Goal: Contribute content

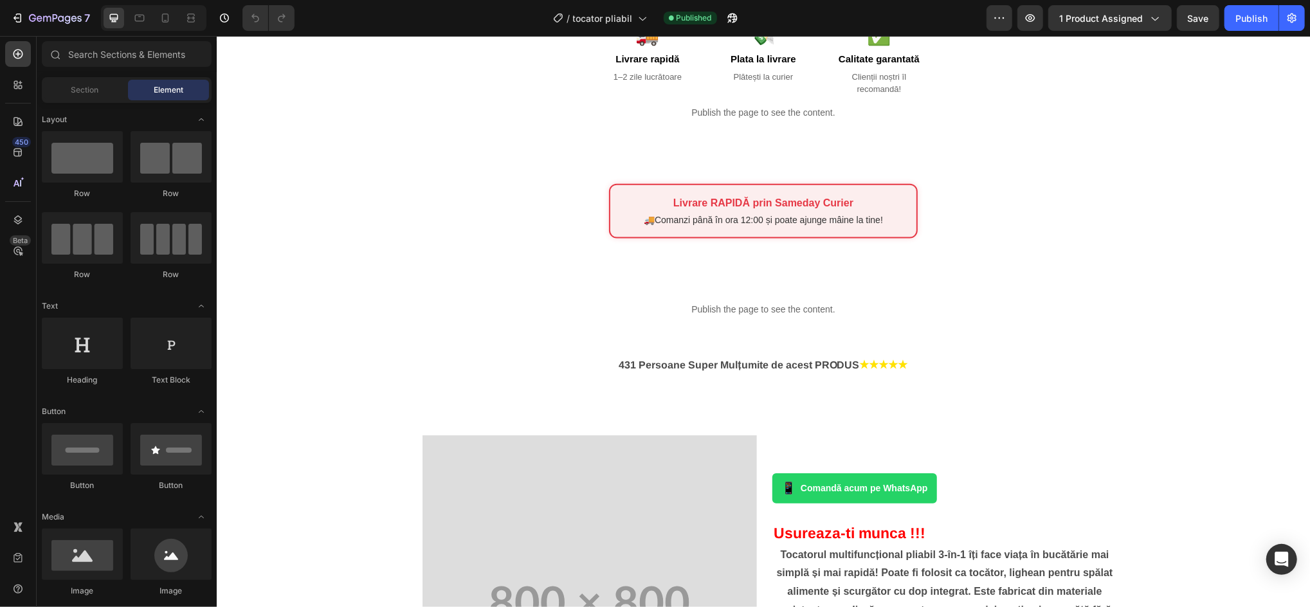
scroll to position [1269, 0]
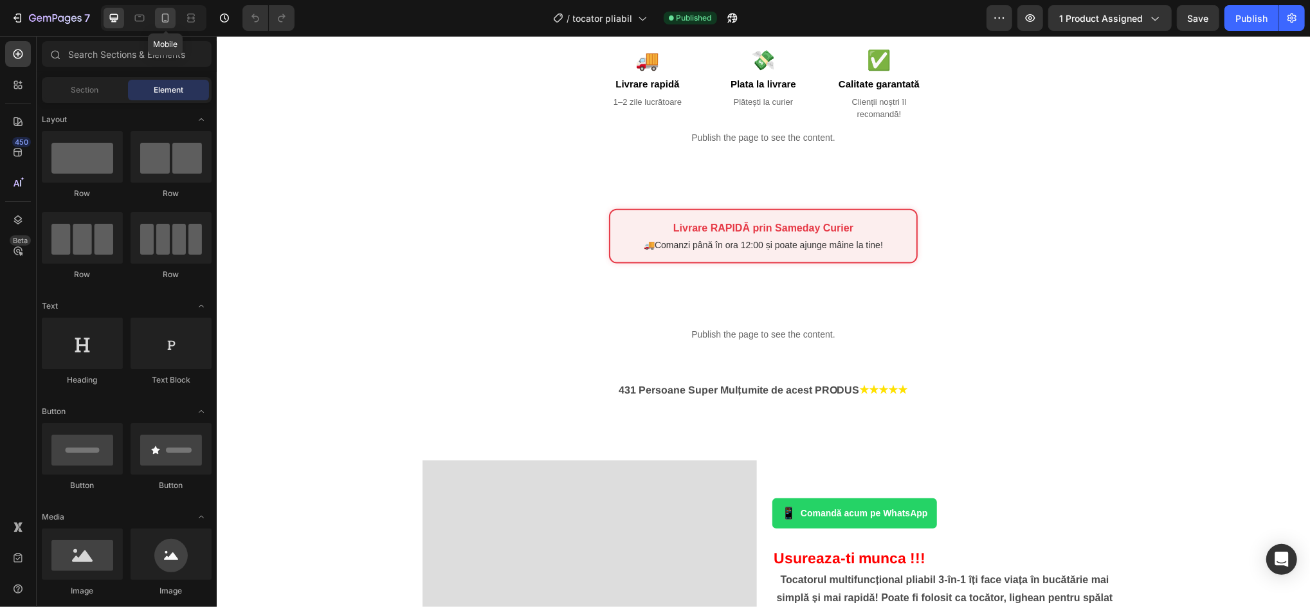
click at [163, 15] on icon at bounding box center [165, 18] width 13 height 13
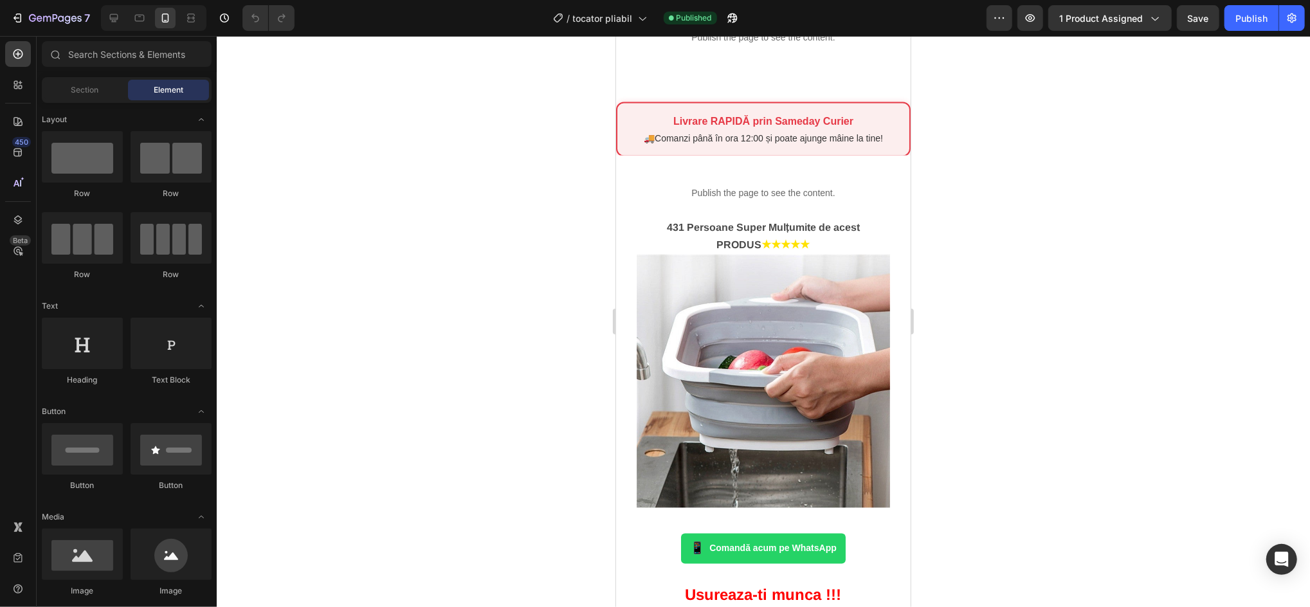
scroll to position [1718, 0]
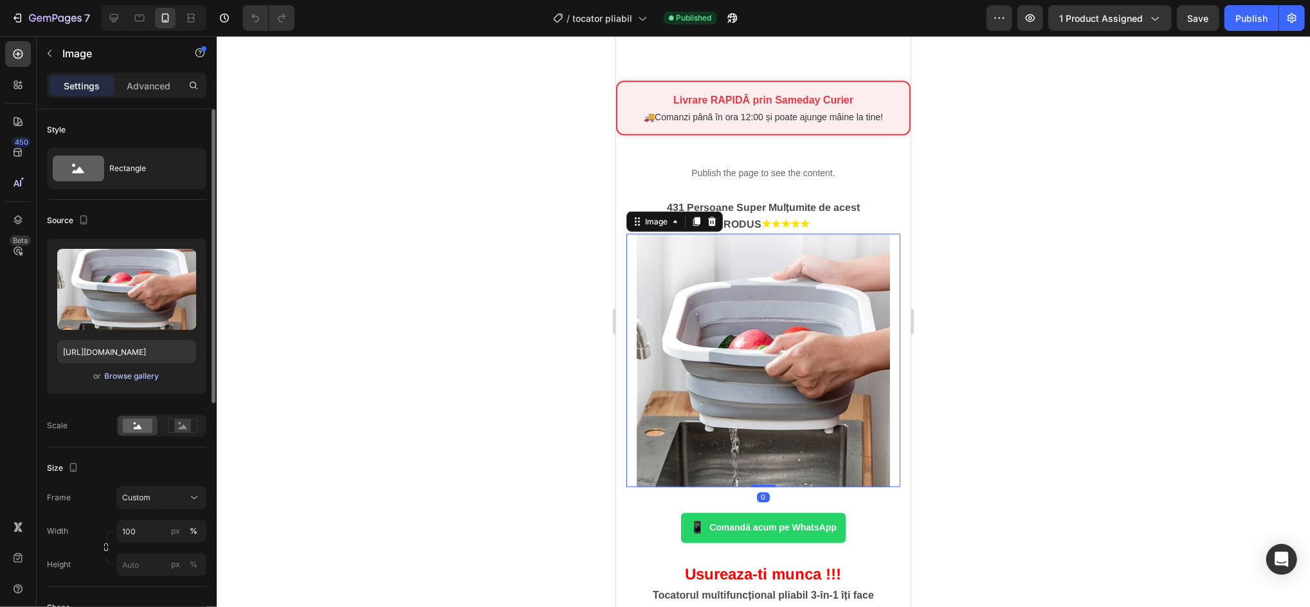
click at [117, 377] on div "Browse gallery" at bounding box center [132, 376] width 55 height 12
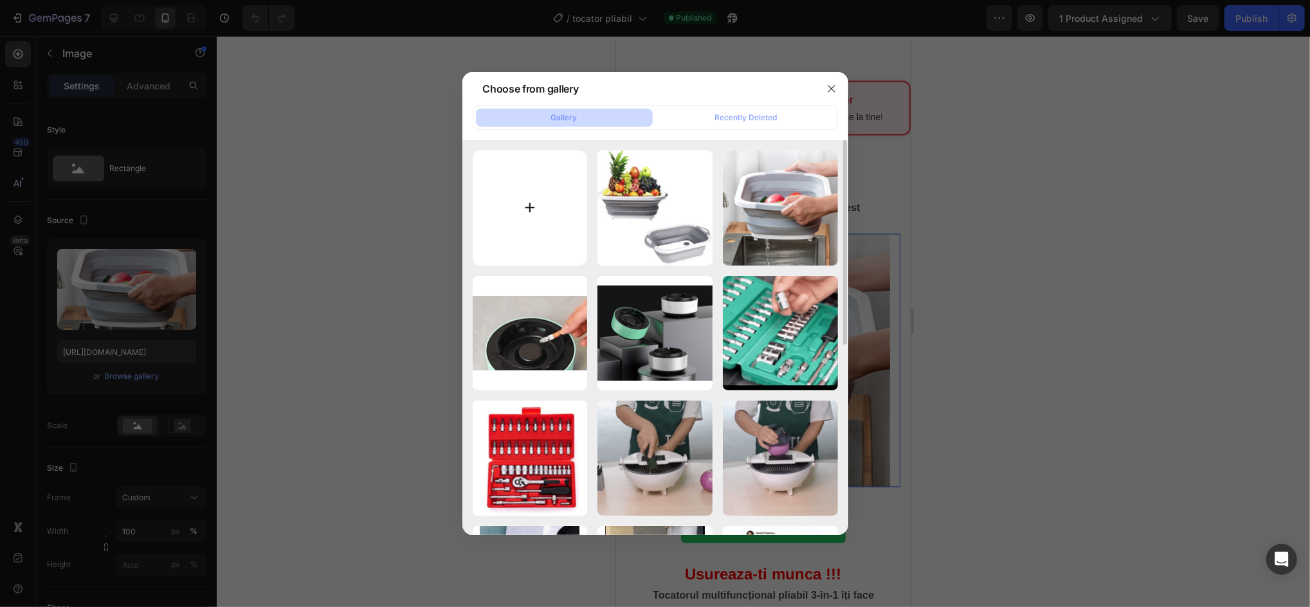
click at [528, 208] on input "file" at bounding box center [530, 207] width 115 height 115
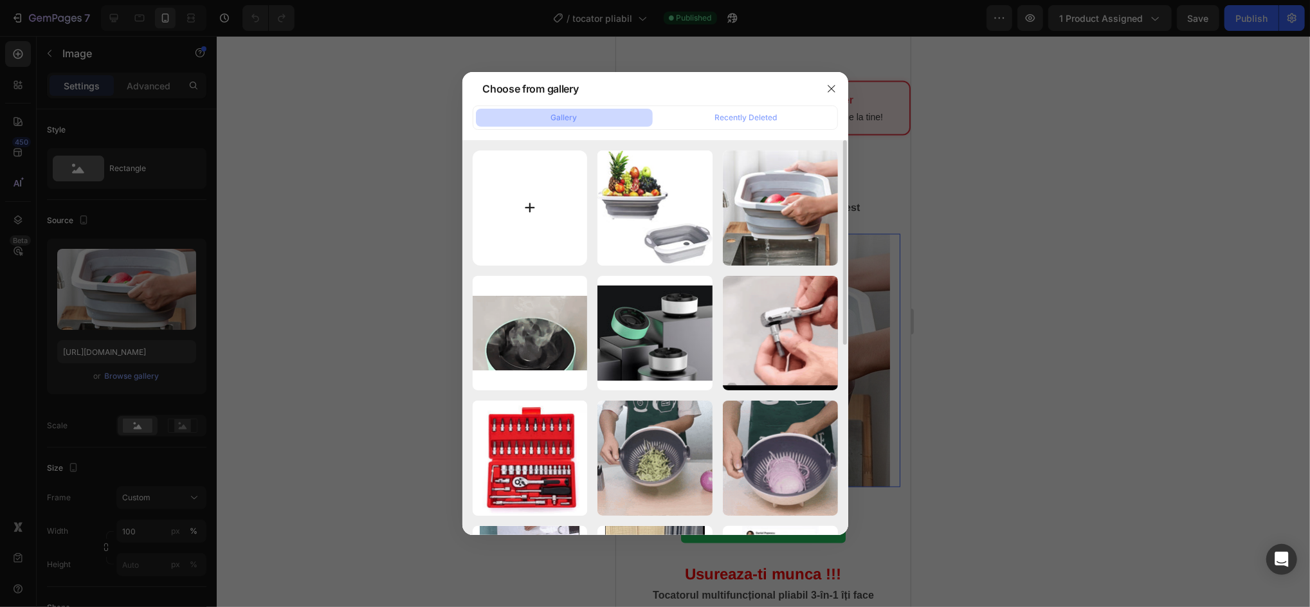
type input "C:\fakepath\ezgif.com-crop (13).gif"
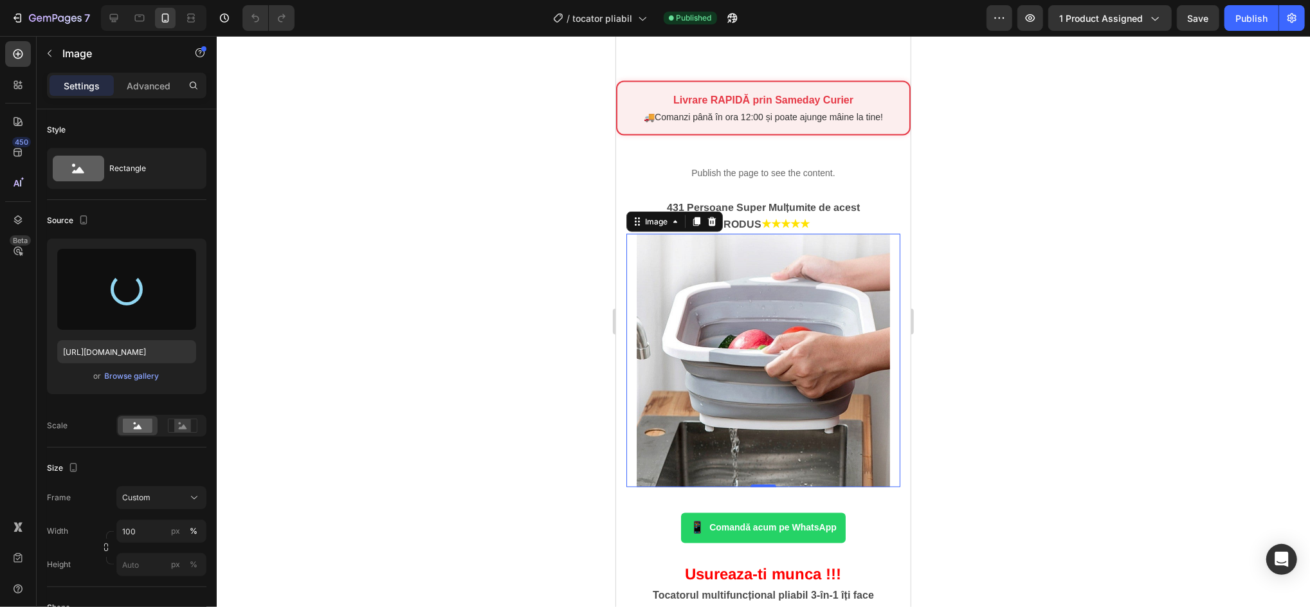
type input "[URL][DOMAIN_NAME]"
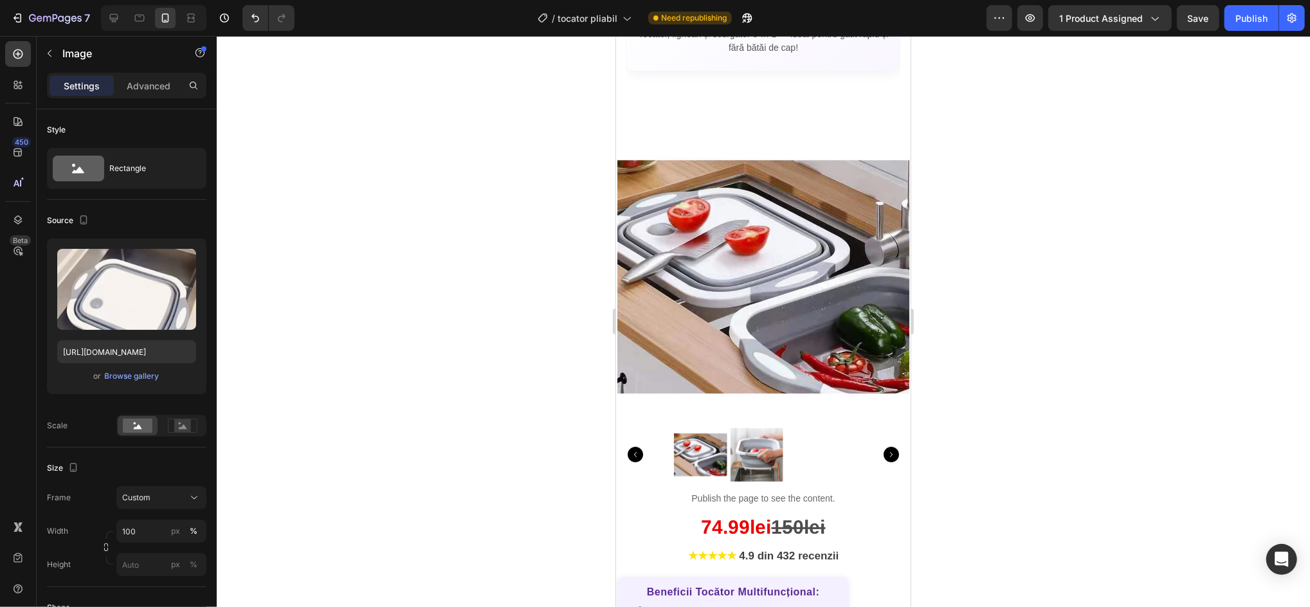
scroll to position [248, 0]
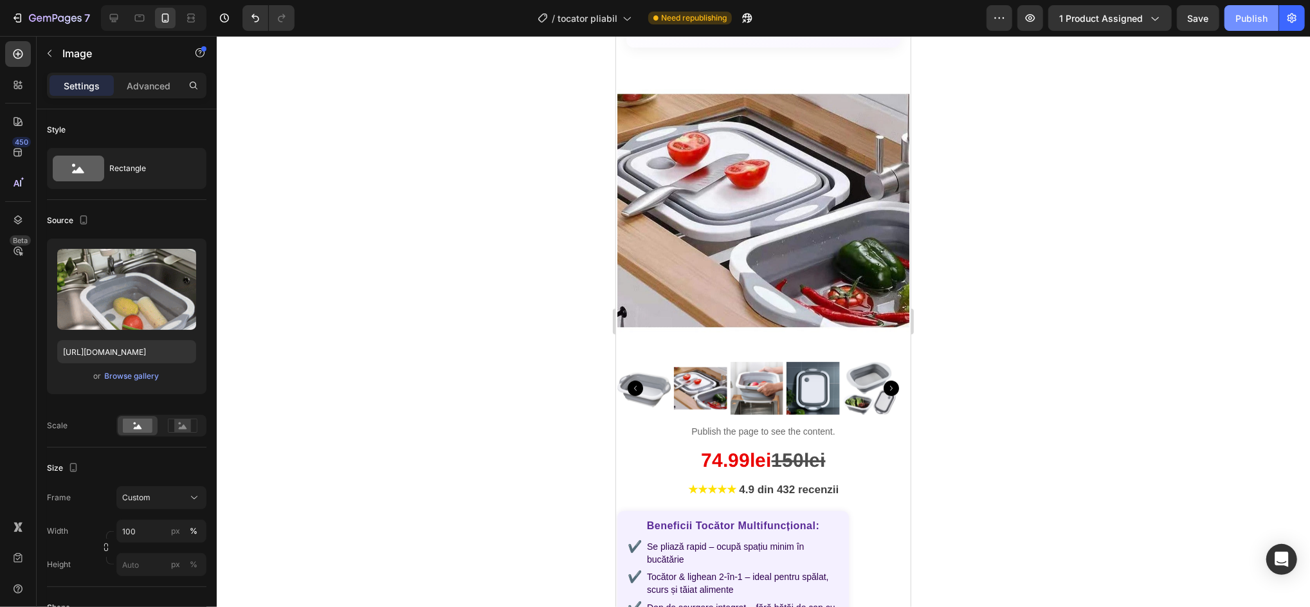
click at [1238, 21] on div "Publish" at bounding box center [1251, 19] width 32 height 14
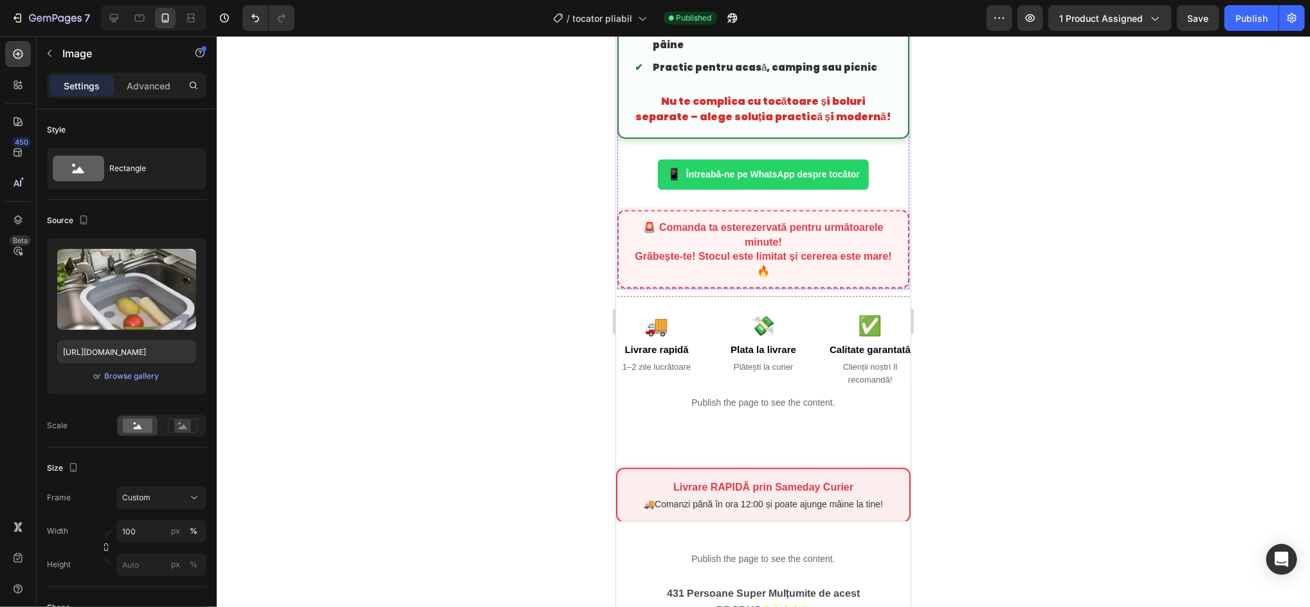
scroll to position [1355, 0]
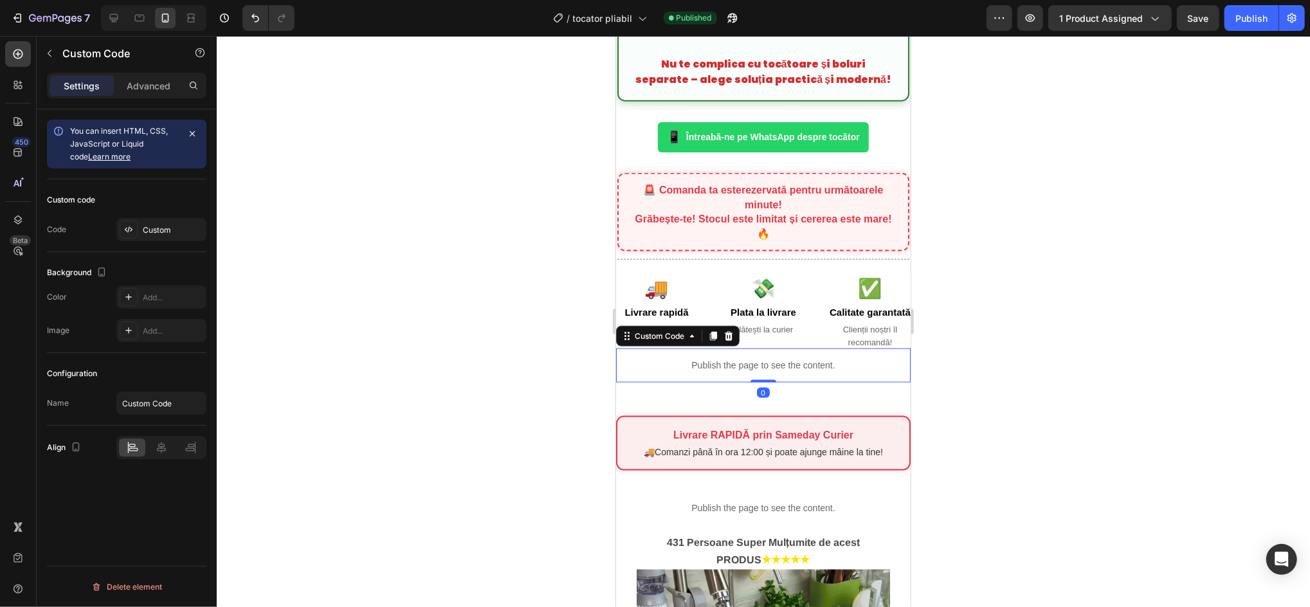
click at [745, 361] on p "Publish the page to see the content." at bounding box center [762, 365] width 294 height 14
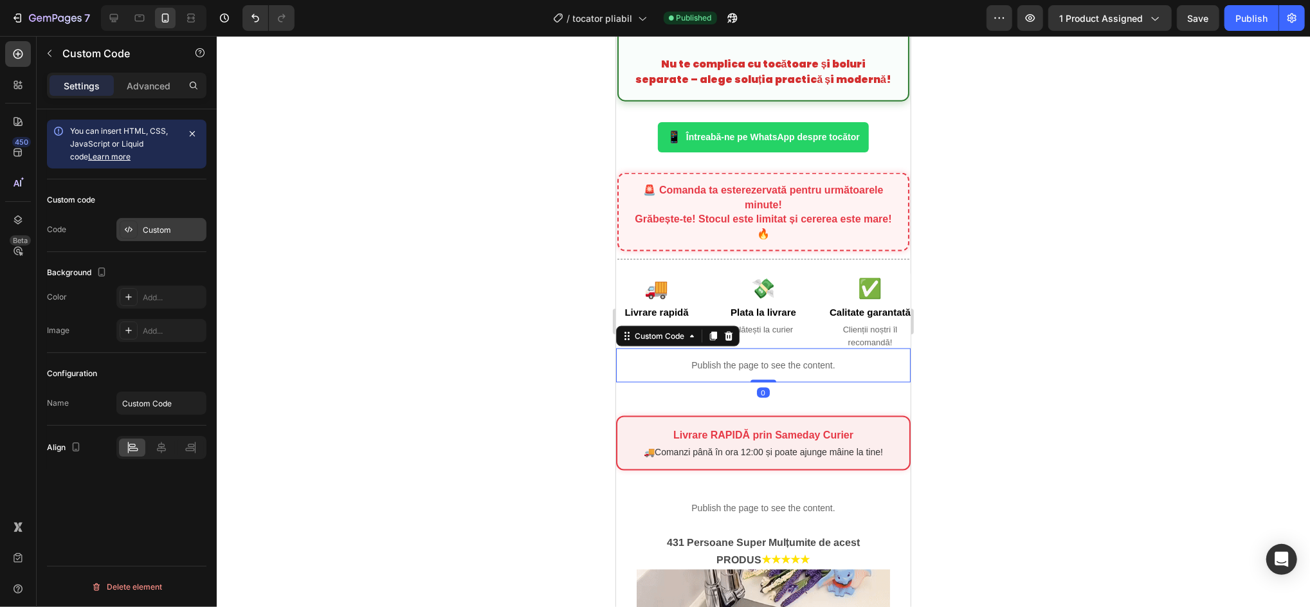
click at [150, 222] on div "Custom" at bounding box center [161, 229] width 90 height 23
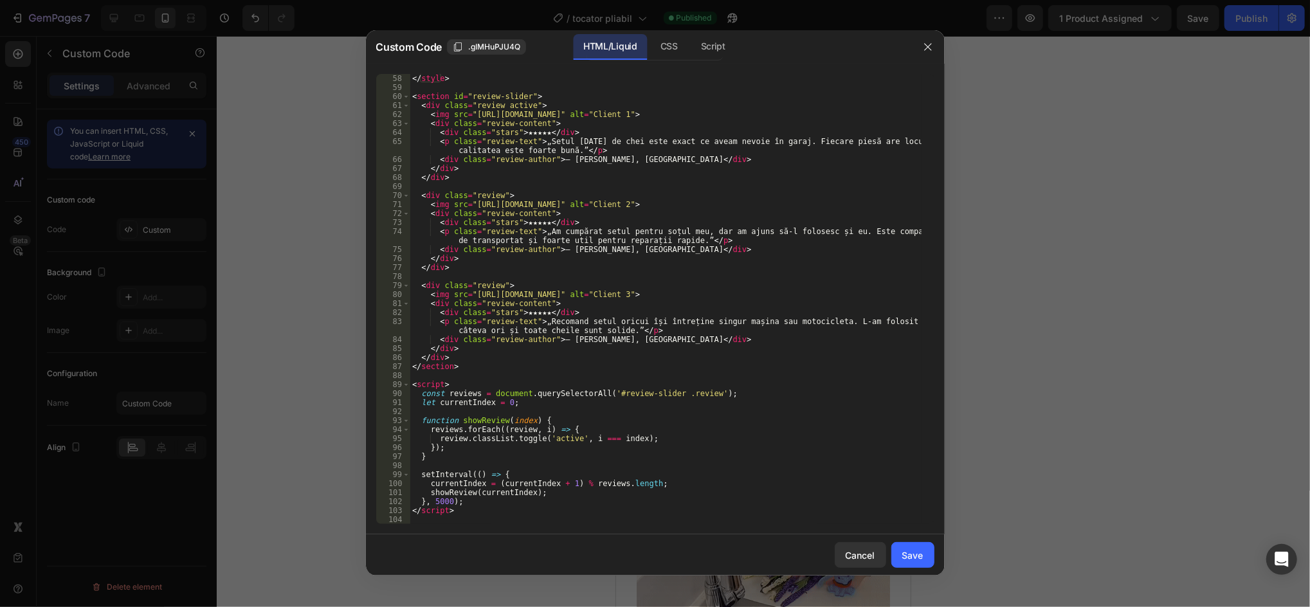
scroll to position [512, 0]
click at [650, 371] on div "</ style > < section id = "review-slider" > < div class = "review active" > < i…" at bounding box center [665, 308] width 511 height 468
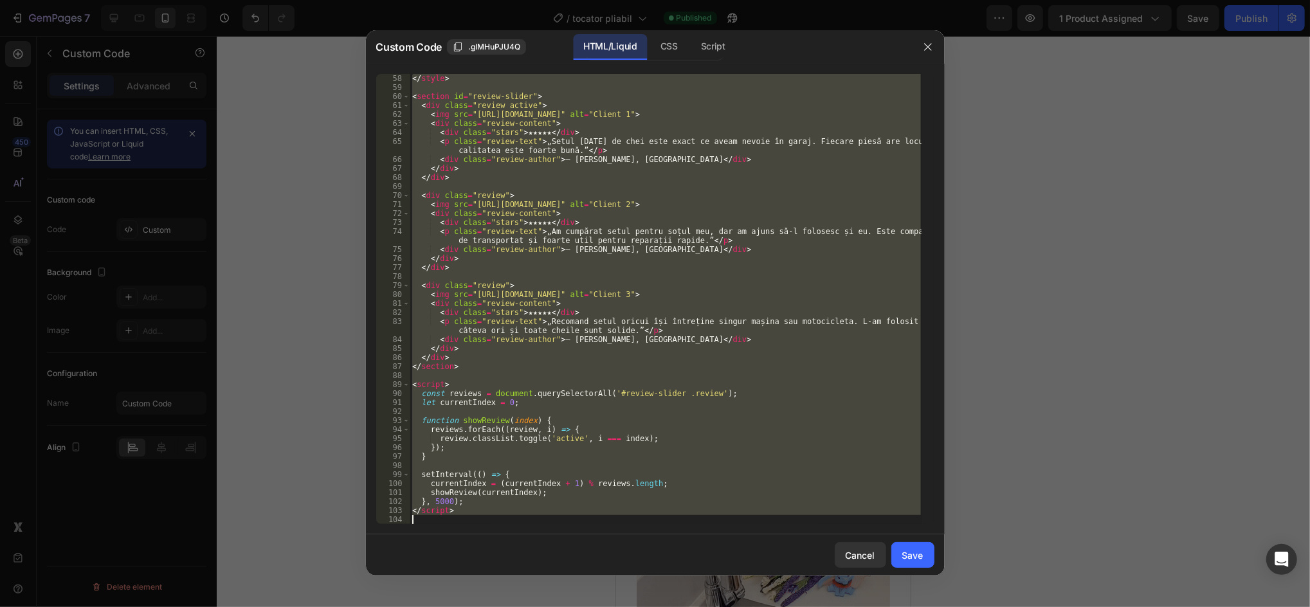
click at [651, 300] on div "</ style > < section id = "review-slider" > < div class = "review active" > < i…" at bounding box center [665, 299] width 511 height 450
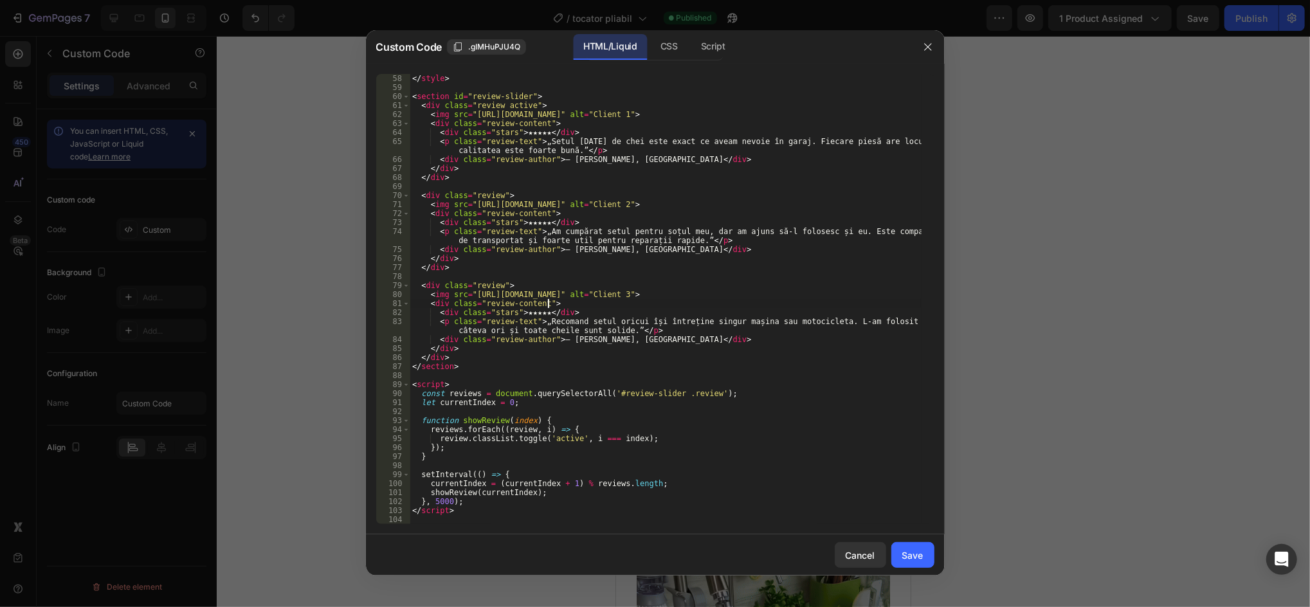
type textarea "</script>"
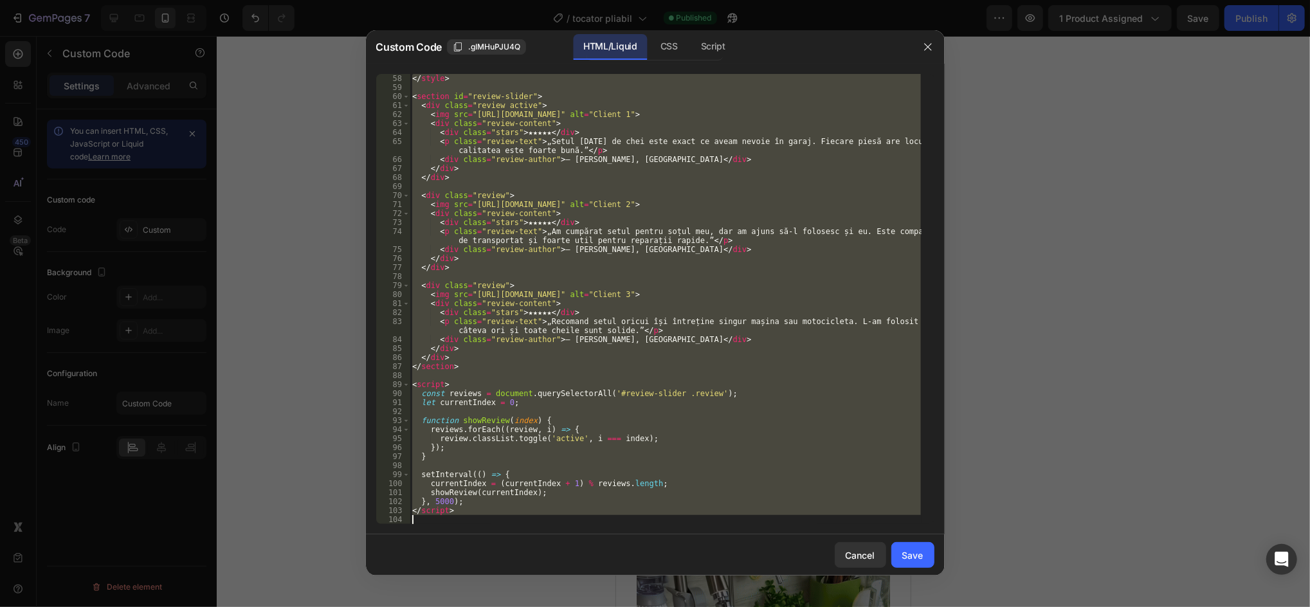
paste textarea
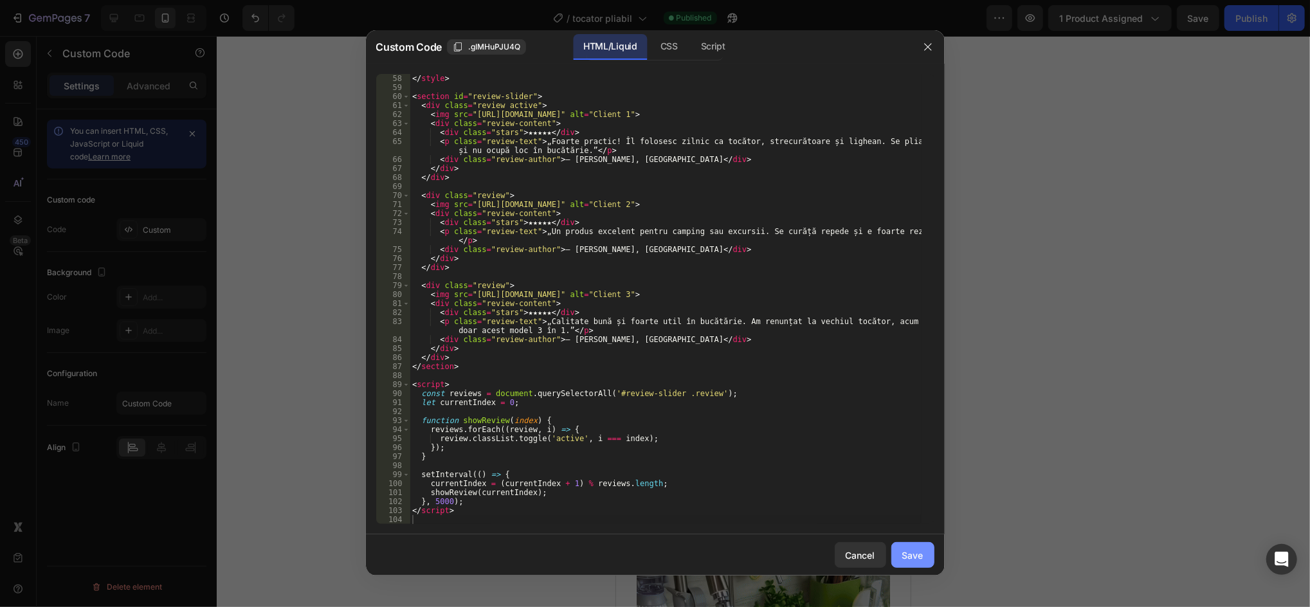
click at [916, 559] on div "Save" at bounding box center [912, 555] width 21 height 14
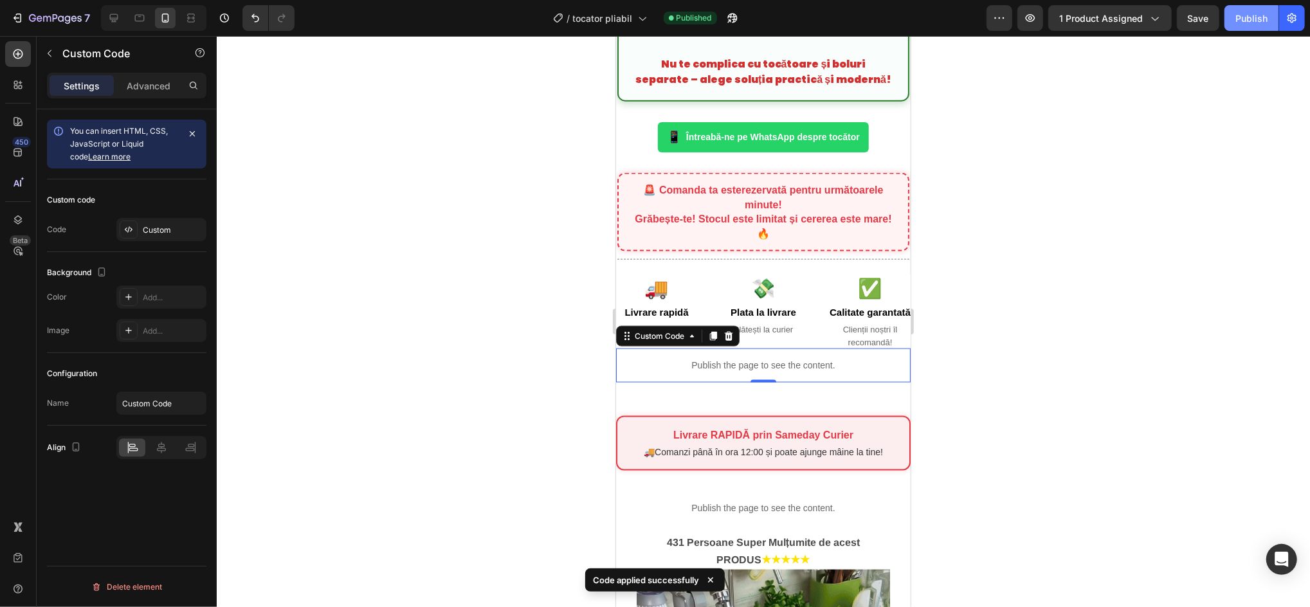
click at [1265, 6] on button "Publish" at bounding box center [1251, 18] width 54 height 26
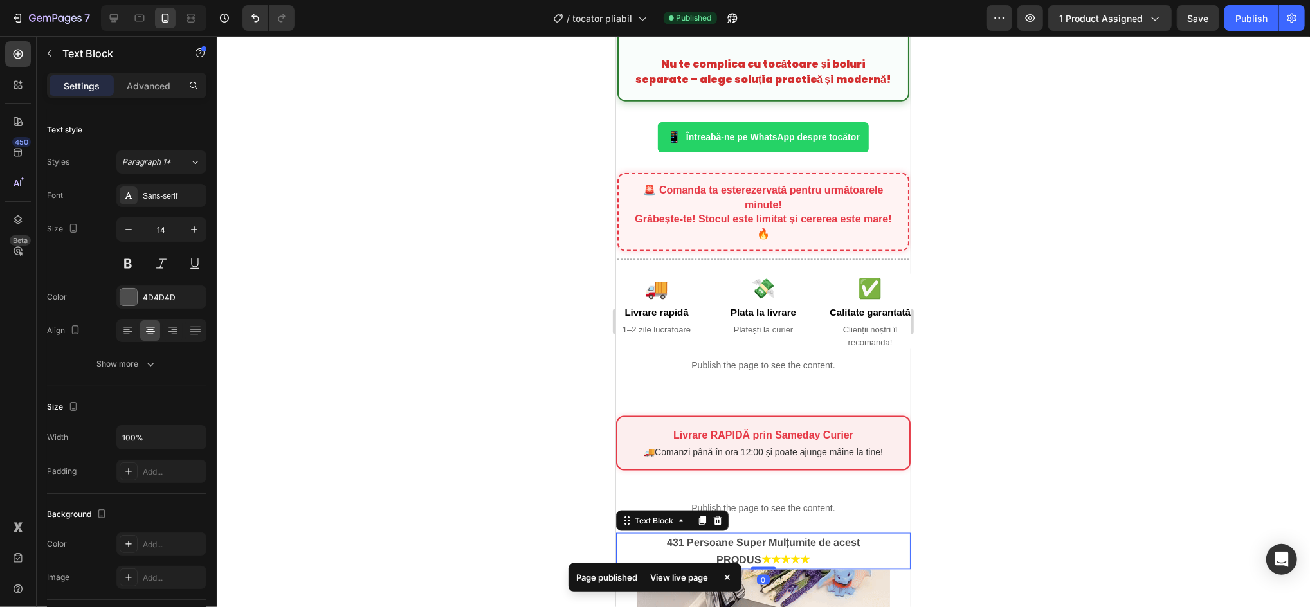
click at [666, 543] on strong "431 Persoane Super Mulțumite de acest PRODUS" at bounding box center [762, 550] width 193 height 28
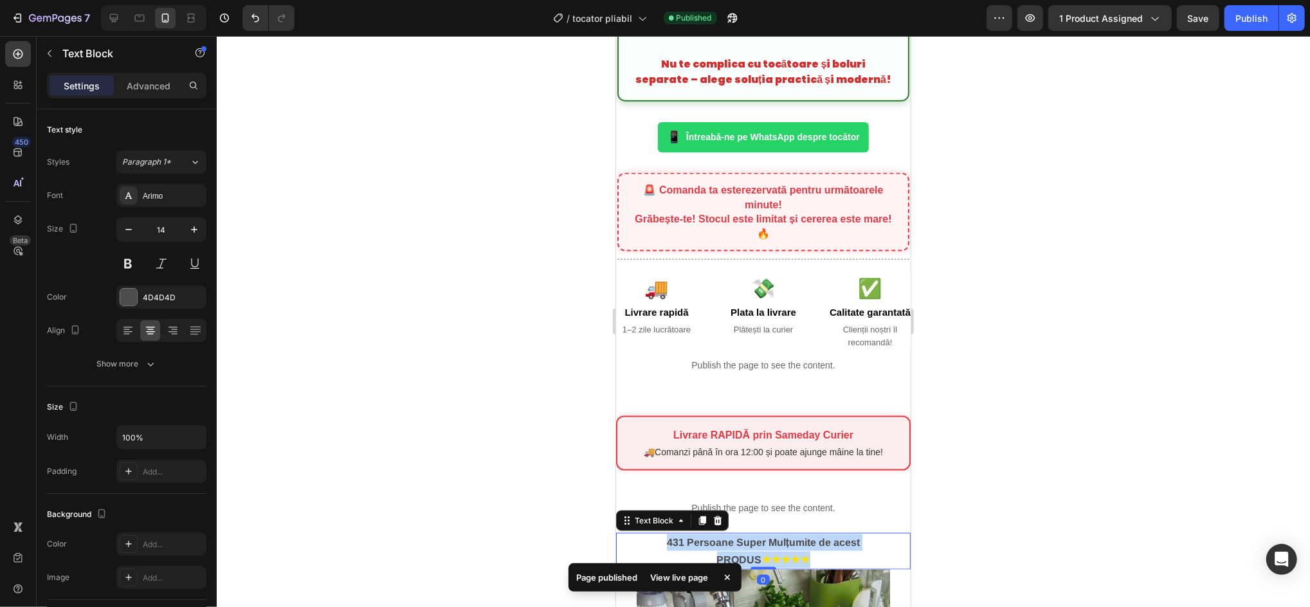
click at [666, 543] on strong "431 Persoane Super Mulțumite de acest PRODUS" at bounding box center [762, 550] width 193 height 28
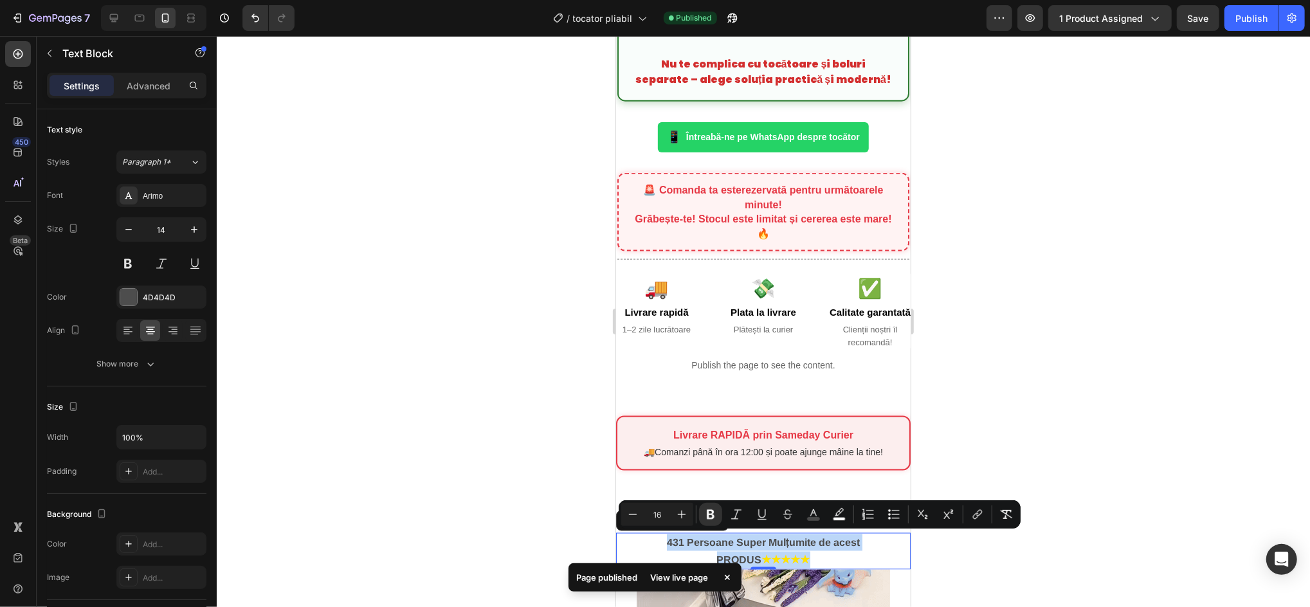
click at [666, 543] on strong "431 Persoane Super Mulțumite de acest PRODUS" at bounding box center [762, 550] width 193 height 28
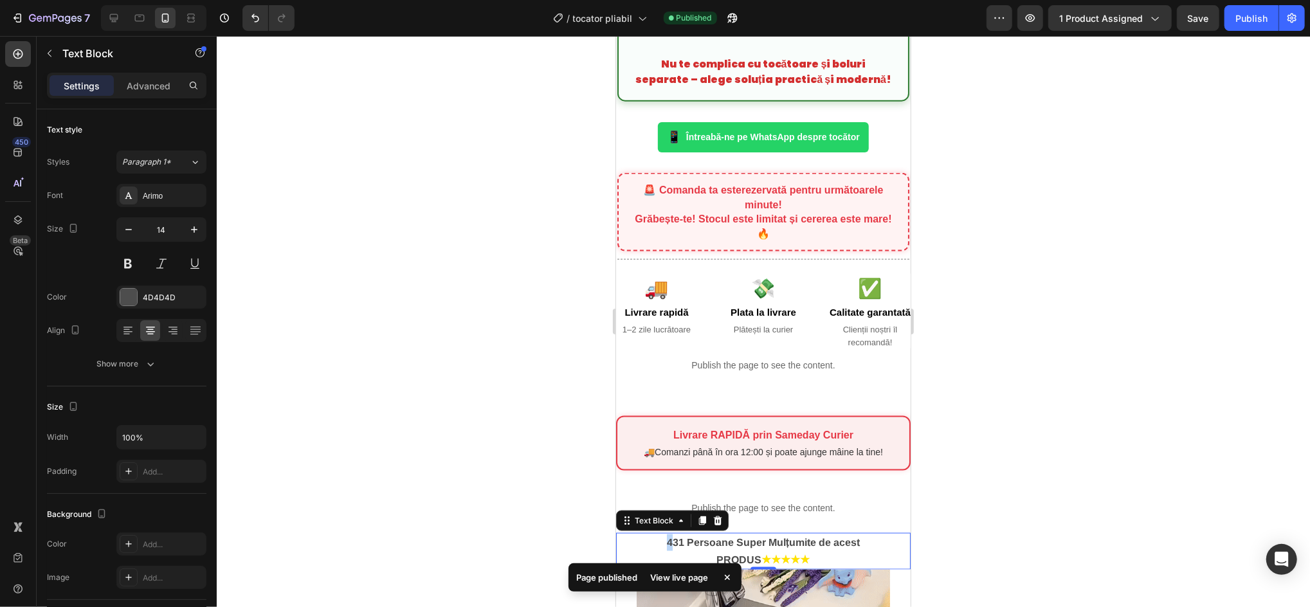
click at [666, 543] on strong "431 Persoane Super Mulțumite de acest PRODUS" at bounding box center [762, 550] width 193 height 28
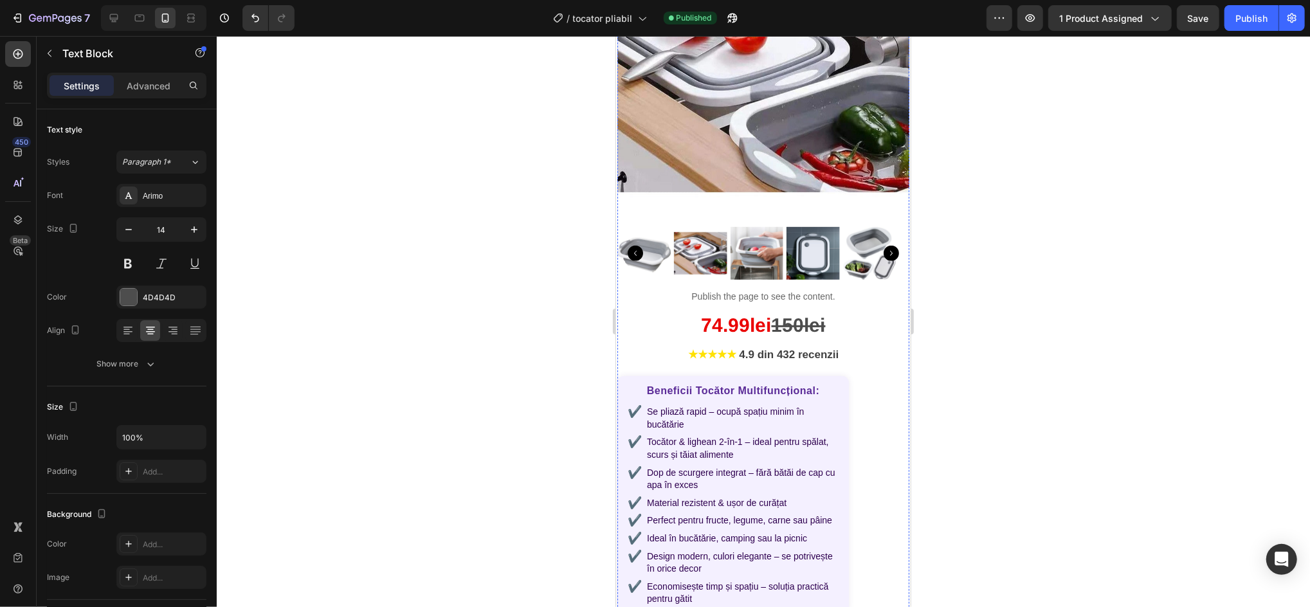
scroll to position [381, 0]
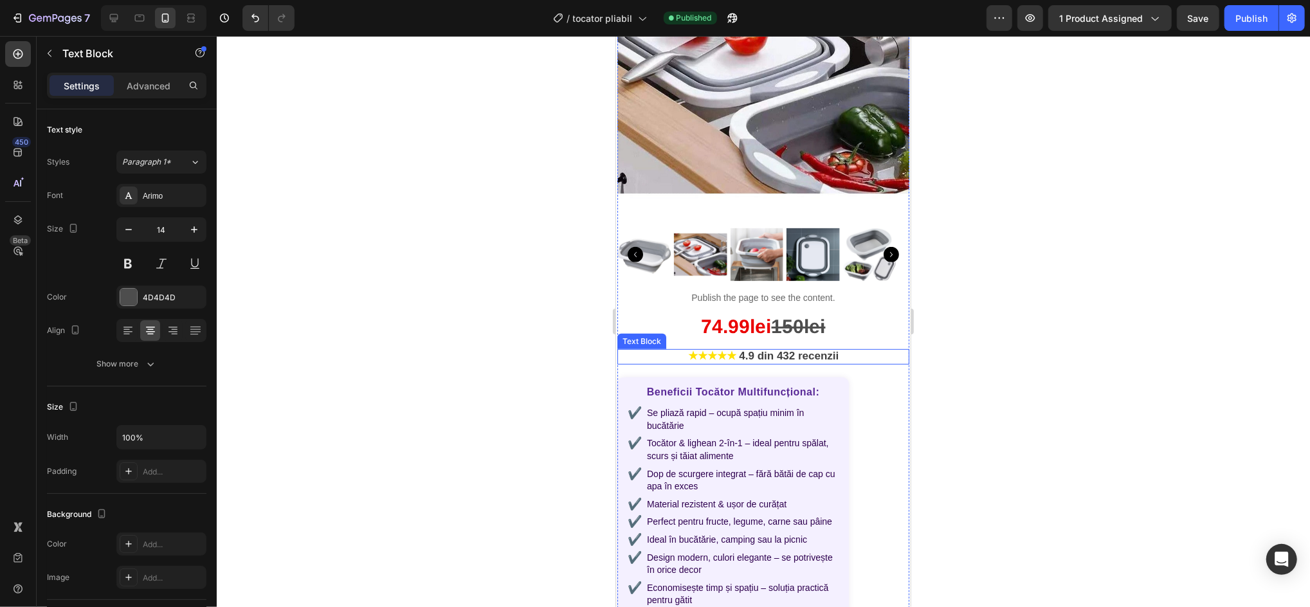
click at [779, 349] on strong "4.9 din 432 recenzii" at bounding box center [788, 355] width 100 height 12
click at [1252, 9] on button "Publish" at bounding box center [1251, 18] width 54 height 26
